Goal: Find contact information: Find contact information

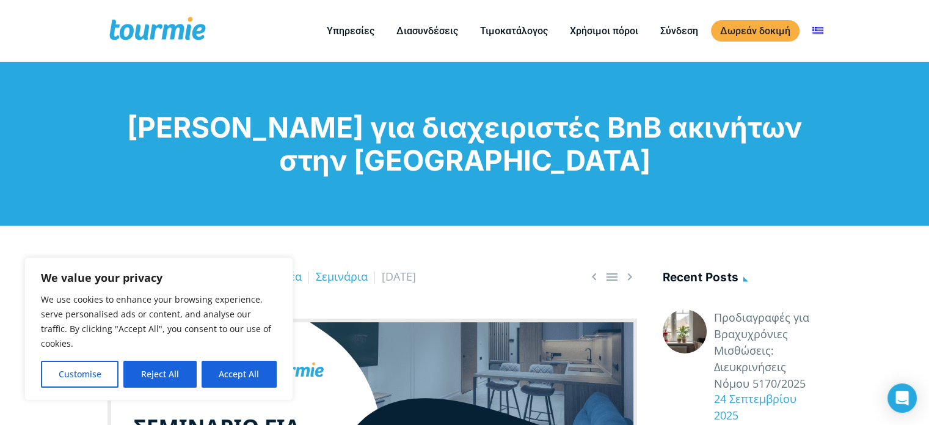
click at [234, 373] on button "Accept All" at bounding box center [239, 373] width 75 height 27
checkbox input "true"
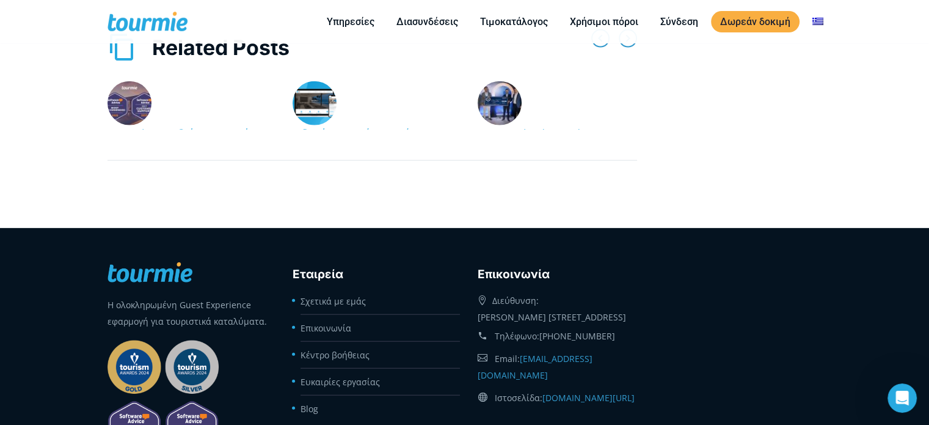
scroll to position [2829, 0]
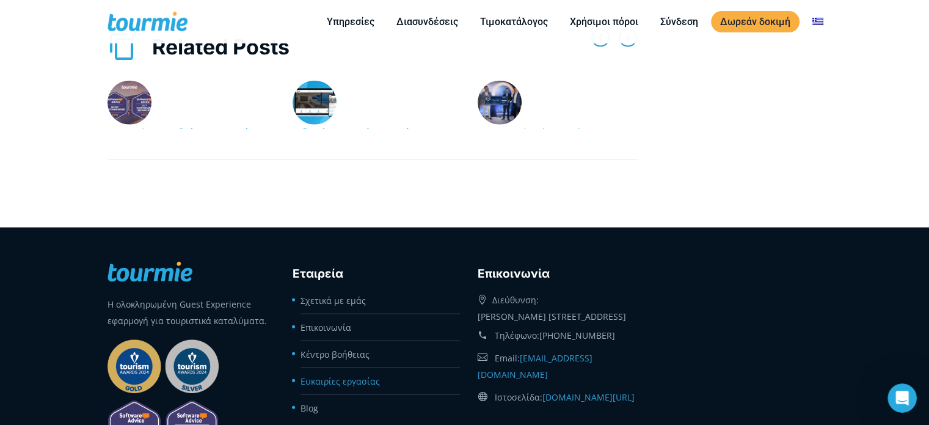
click at [339, 375] on link "Ευκαιρίες εργασίας" at bounding box center [340, 381] width 79 height 12
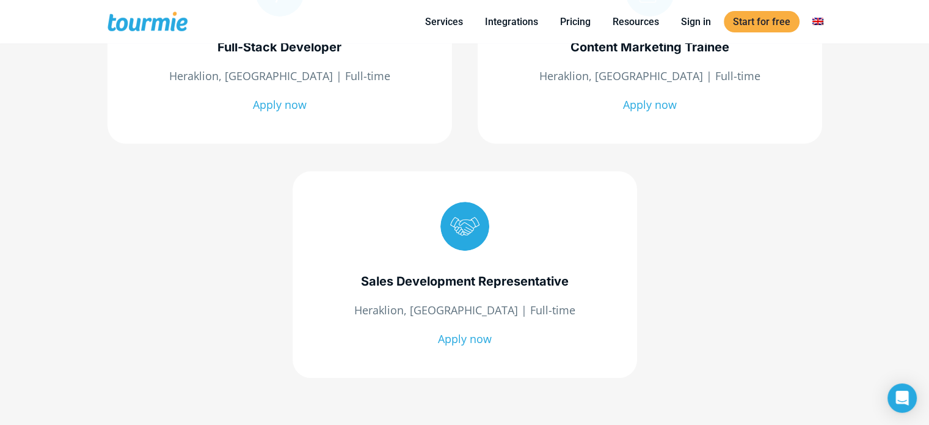
scroll to position [395, 0]
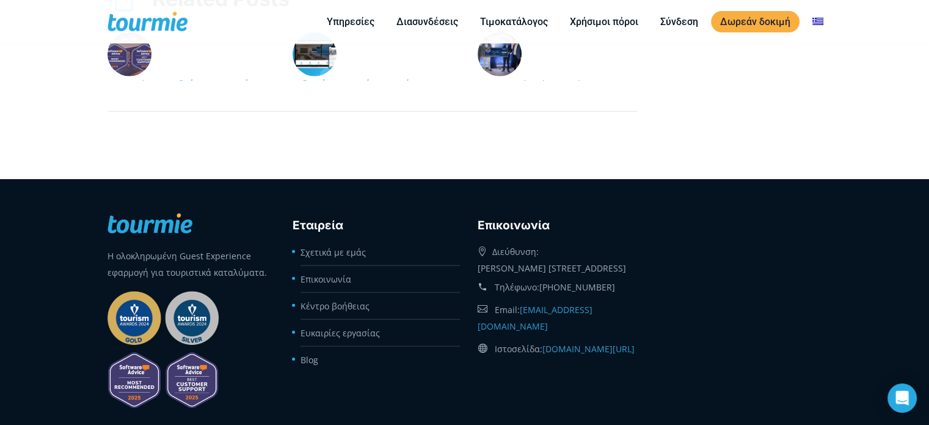
scroll to position [2934, 0]
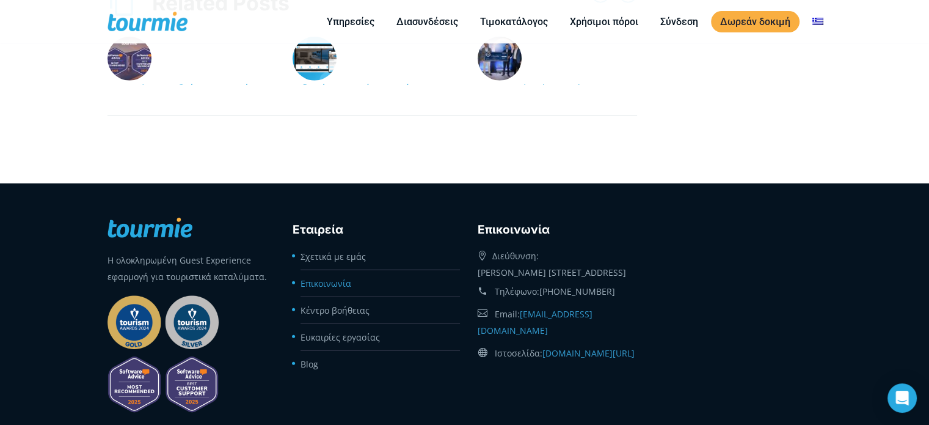
click at [341, 277] on link "Επικοινωνία" at bounding box center [326, 283] width 51 height 12
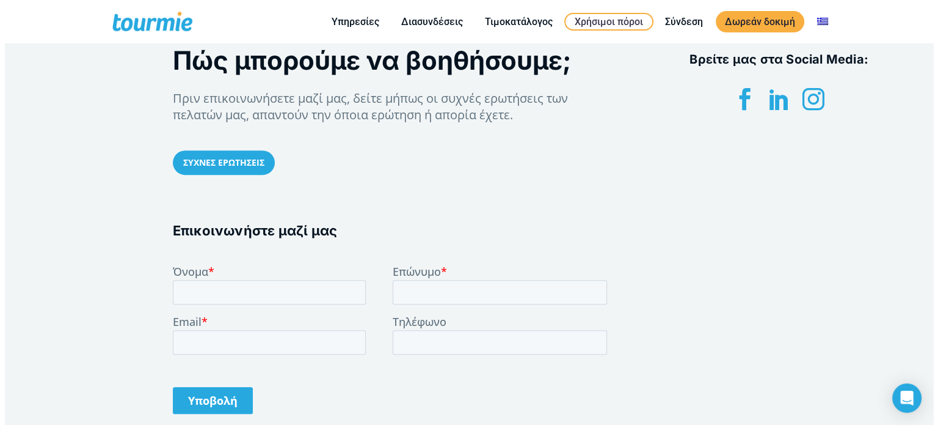
scroll to position [446, 0]
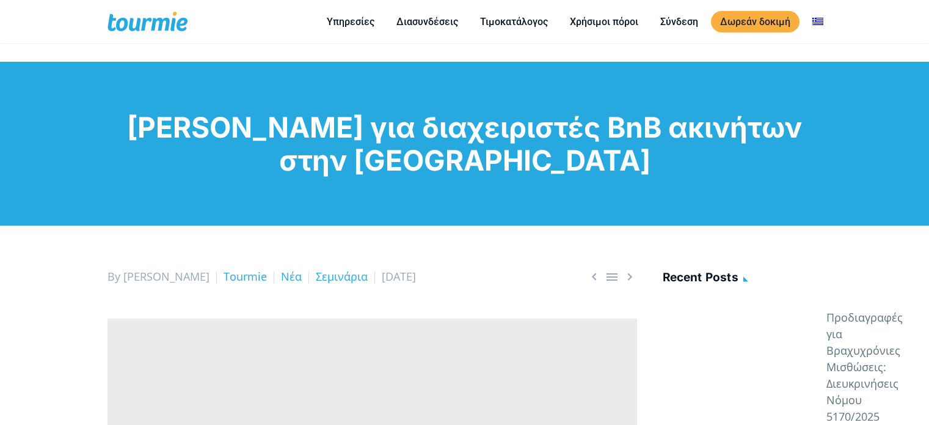
scroll to position [2851, 0]
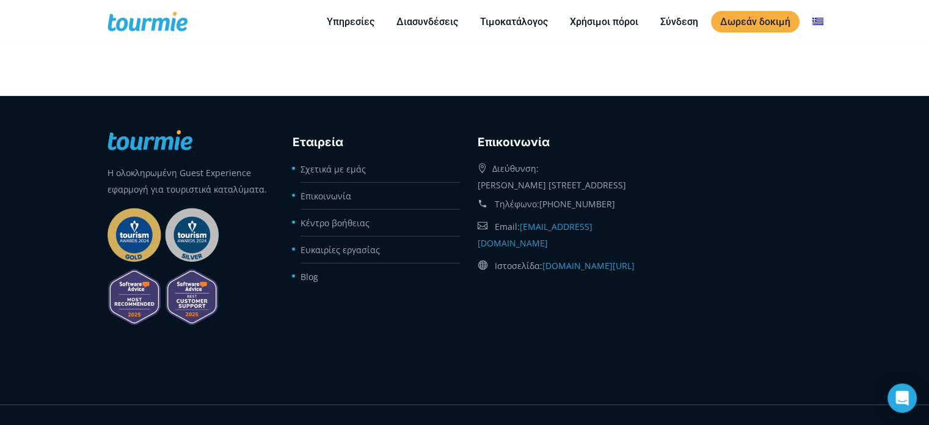
scroll to position [3030, 0]
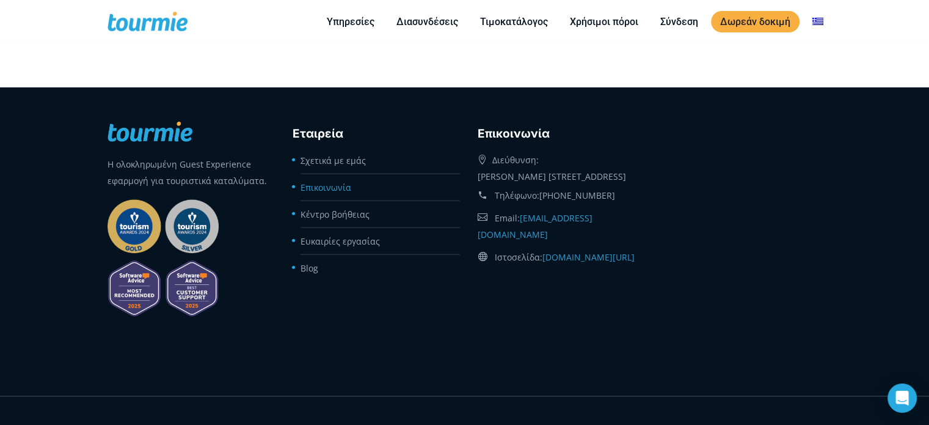
click at [338, 181] on link "Επικοινωνία" at bounding box center [326, 187] width 51 height 12
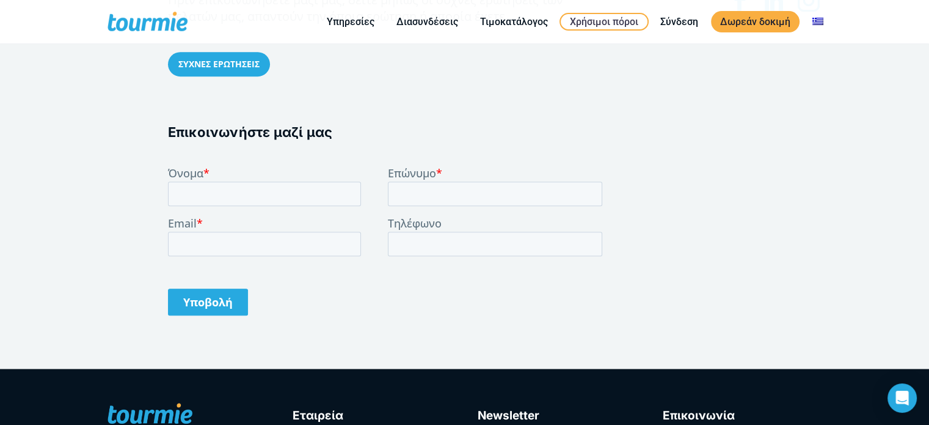
scroll to position [593, 0]
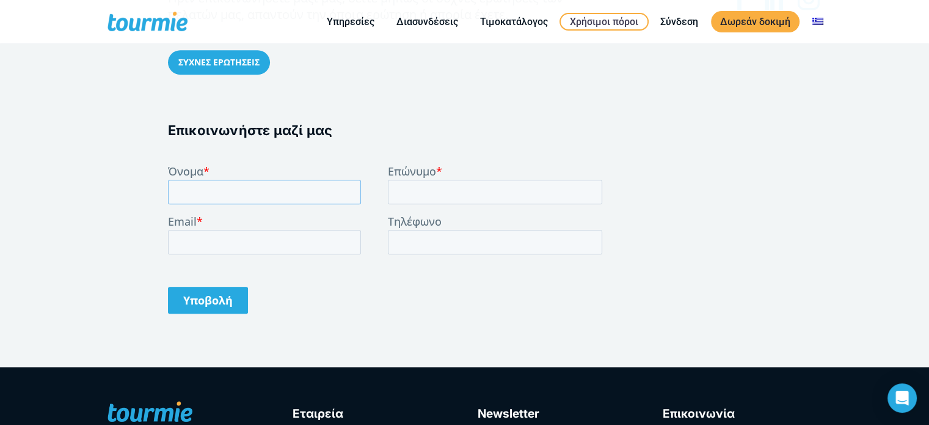
click at [286, 195] on input "Όνομα *" at bounding box center [263, 191] width 193 height 24
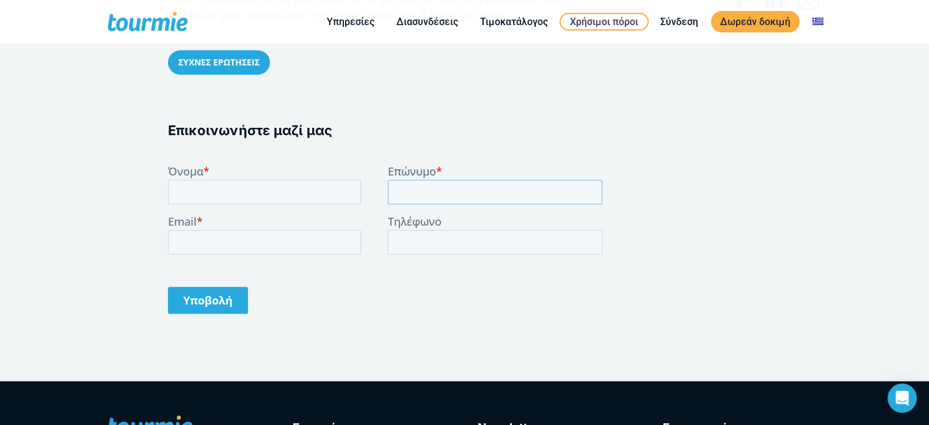
click at [422, 191] on input "Επώνυμο *" at bounding box center [494, 191] width 215 height 24
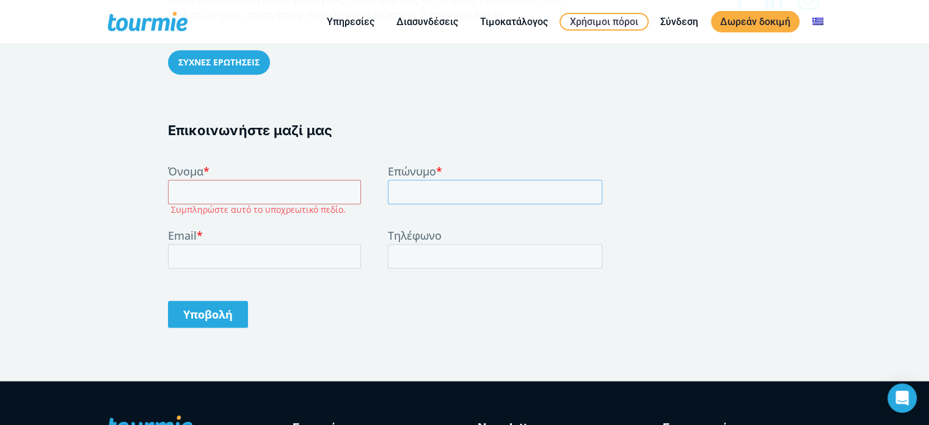
type input "ΤΣΑΠΡΟΥΝΗ"
click at [247, 188] on input "Όνομα *" at bounding box center [263, 191] width 193 height 24
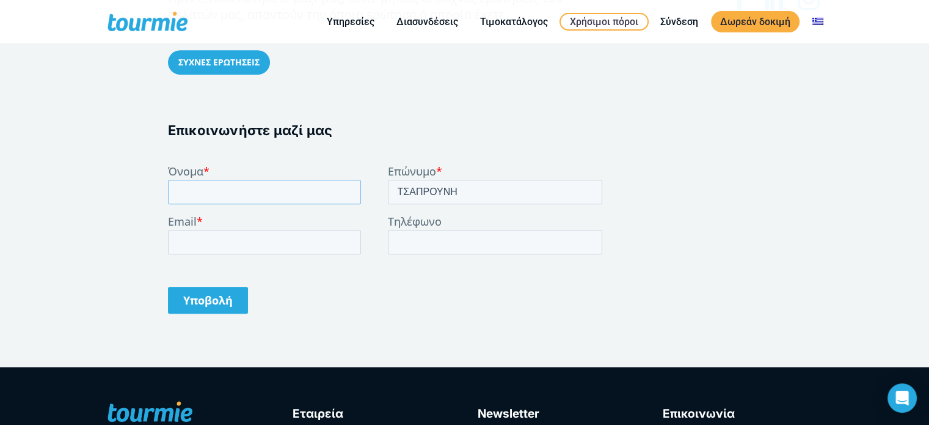
type input "ΚΩΝΣΤΑΝΤΙΝΑ"
click at [247, 236] on input "Email *" at bounding box center [263, 241] width 193 height 24
type input "[EMAIL_ADDRESS][DOMAIN_NAME]"
click at [434, 246] on input "Τηλέφωνο" at bounding box center [494, 241] width 215 height 24
type input "[PHONE_NUMBER]"
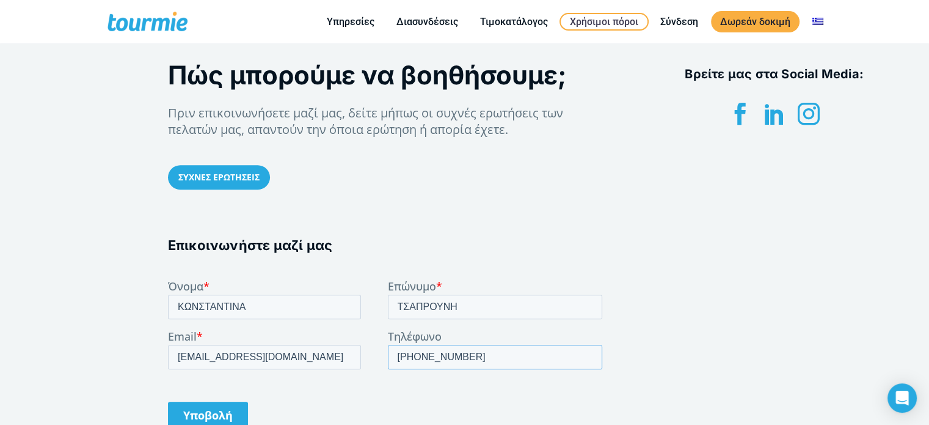
scroll to position [471, 0]
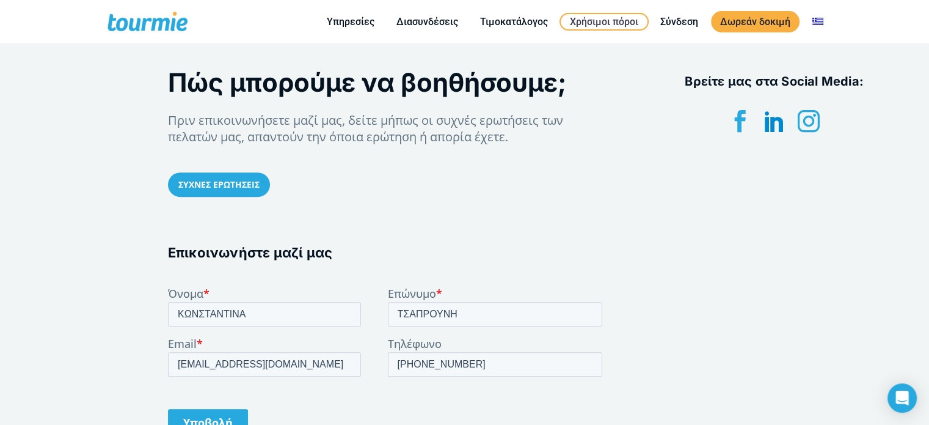
click at [778, 125] on icon at bounding box center [774, 121] width 22 height 22
